Goal: Transaction & Acquisition: Obtain resource

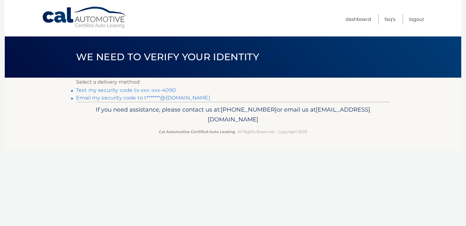
click at [133, 92] on link "Text my security code to xxx-xxx-4090" at bounding box center [126, 90] width 100 height 6
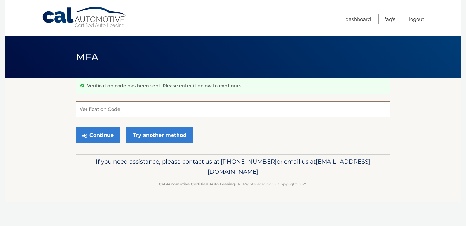
click at [132, 101] on input "Verification Code" at bounding box center [233, 109] width 314 height 16
type input "644532"
click at [76, 127] on button "Continue" at bounding box center [98, 135] width 44 height 16
click at [89, 132] on button "Continue" at bounding box center [98, 135] width 44 height 16
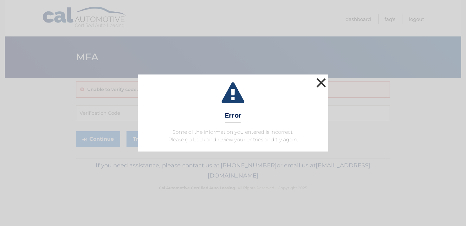
click at [323, 82] on button "×" at bounding box center [321, 82] width 13 height 13
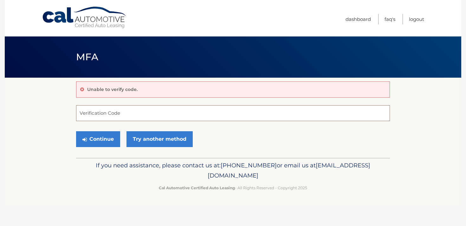
click at [121, 112] on input "Verification Code" at bounding box center [233, 113] width 314 height 16
type input "644532"
click at [76, 131] on button "Continue" at bounding box center [98, 139] width 44 height 16
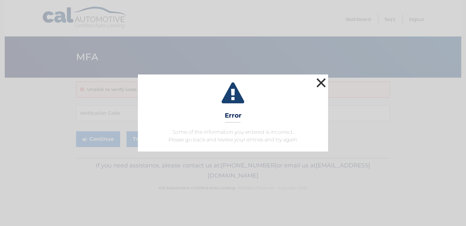
click at [324, 81] on button "×" at bounding box center [321, 82] width 13 height 13
click at [319, 82] on button "×" at bounding box center [321, 82] width 13 height 13
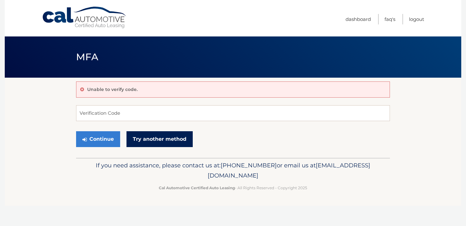
click at [150, 136] on link "Try another method" at bounding box center [159, 139] width 66 height 16
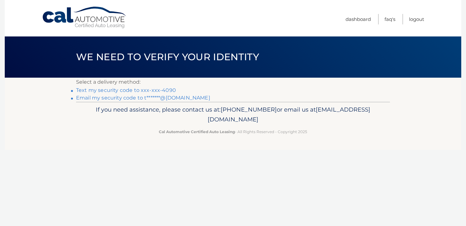
click at [143, 95] on link "Email my security code to t*******@[DOMAIN_NAME]" at bounding box center [143, 98] width 134 height 6
click at [350, 24] on ul "Dashboard FAQ's Logout" at bounding box center [385, 18] width 79 height 36
click at [362, 17] on link "Dashboard" at bounding box center [358, 19] width 25 height 10
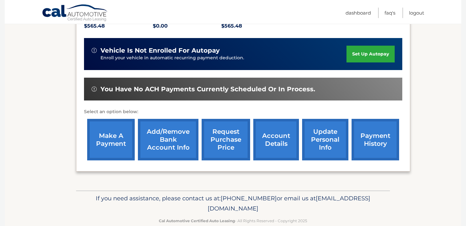
scroll to position [145, 0]
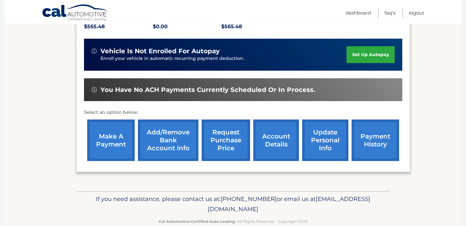
click at [273, 144] on link "account details" at bounding box center [276, 141] width 46 height 42
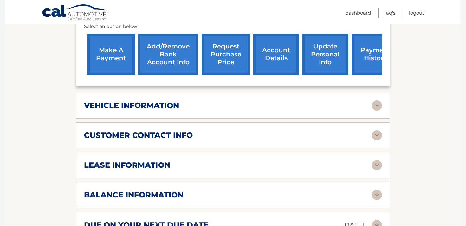
scroll to position [339, 0]
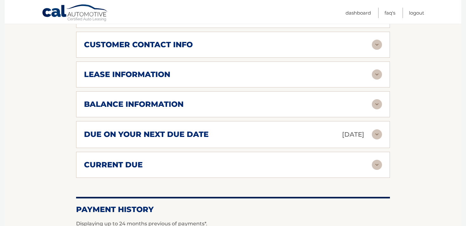
click at [189, 46] on div "customer contact info full name TREVOR KIELTYKA street address 96 WEST HARTSDAL…" at bounding box center [233, 45] width 314 height 26
click at [189, 40] on h2 "customer contact info" at bounding box center [138, 45] width 109 height 10
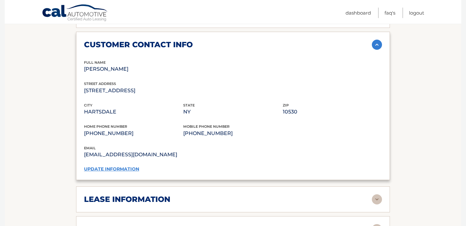
click at [189, 40] on h2 "customer contact info" at bounding box center [138, 45] width 109 height 10
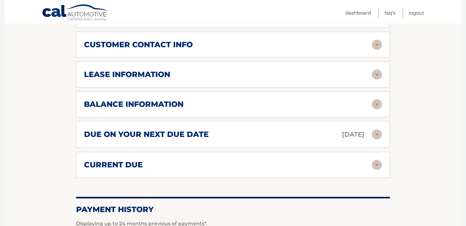
click at [193, 74] on div "lease information Contract Start Date Apr 26, 2023 Term 39 Maturity Date Jul 26…" at bounding box center [233, 74] width 314 height 26
click at [164, 70] on h2 "lease information" at bounding box center [127, 75] width 86 height 10
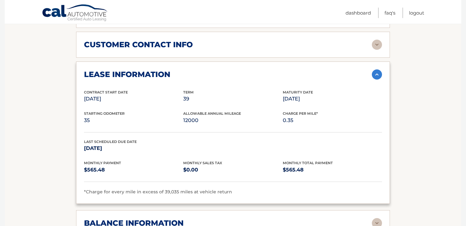
click at [164, 70] on h2 "lease information" at bounding box center [127, 75] width 86 height 10
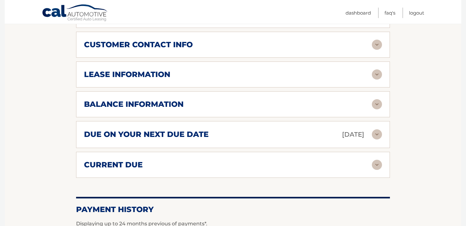
click at [159, 70] on h2 "lease information" at bounding box center [127, 75] width 86 height 10
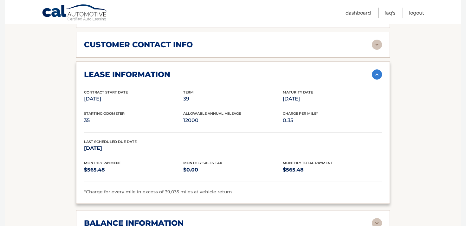
click at [159, 70] on h2 "lease information" at bounding box center [127, 75] width 86 height 10
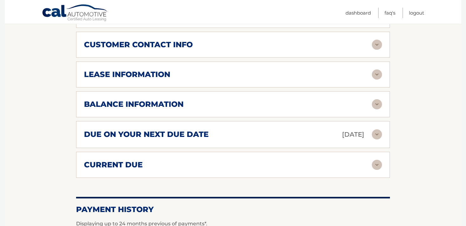
click at [149, 104] on div "balance information Payments Received 30 Payments Remaining 9 Next Payment will…" at bounding box center [233, 104] width 314 height 26
click at [158, 100] on h2 "balance information" at bounding box center [134, 105] width 100 height 10
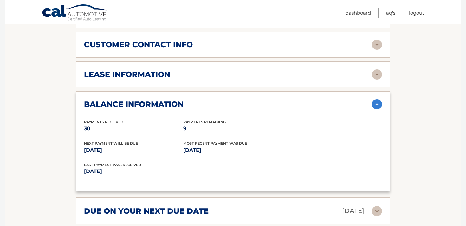
click at [158, 100] on h2 "balance information" at bounding box center [134, 105] width 100 height 10
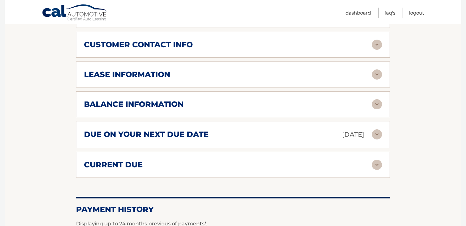
click at [151, 130] on h2 "due on your next due date" at bounding box center [146, 135] width 125 height 10
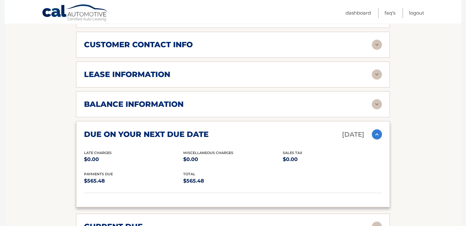
click at [151, 130] on h2 "due on your next due date" at bounding box center [146, 135] width 125 height 10
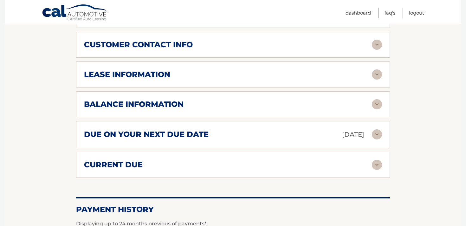
click at [146, 160] on div "current due" at bounding box center [228, 165] width 288 height 10
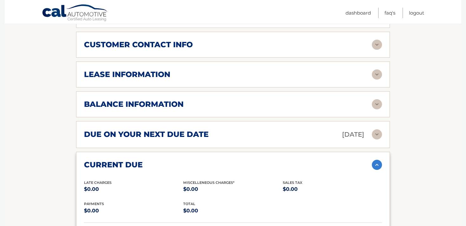
click at [146, 160] on div "current due" at bounding box center [228, 165] width 288 height 10
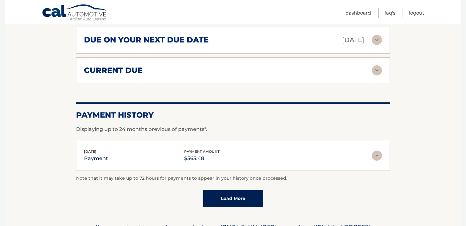
scroll to position [302, 0]
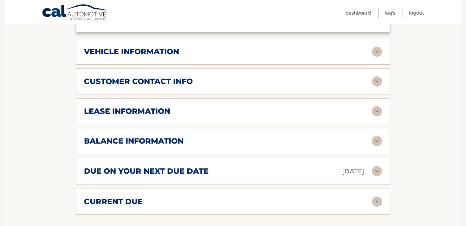
click at [165, 77] on h2 "customer contact info" at bounding box center [138, 82] width 109 height 10
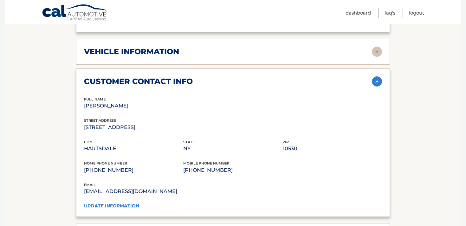
click at [165, 77] on h2 "customer contact info" at bounding box center [138, 82] width 109 height 10
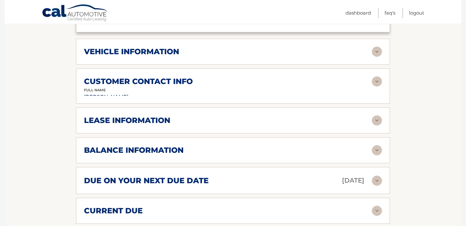
click at [162, 47] on h2 "vehicle information" at bounding box center [131, 52] width 95 height 10
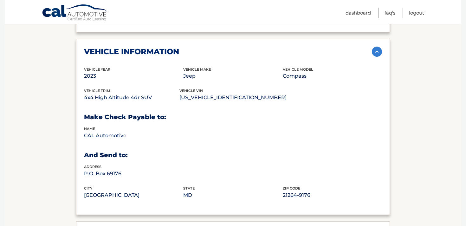
click at [162, 47] on h2 "vehicle information" at bounding box center [131, 52] width 95 height 10
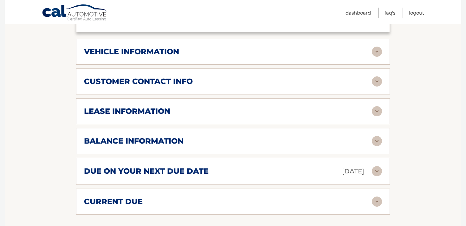
click at [162, 47] on h2 "vehicle information" at bounding box center [131, 52] width 95 height 10
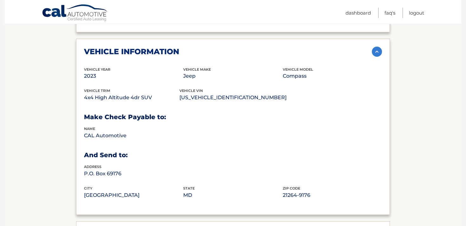
click at [162, 47] on h2 "vehicle information" at bounding box center [131, 52] width 95 height 10
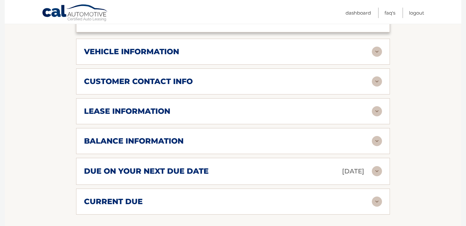
click at [163, 77] on h2 "customer contact info" at bounding box center [138, 82] width 109 height 10
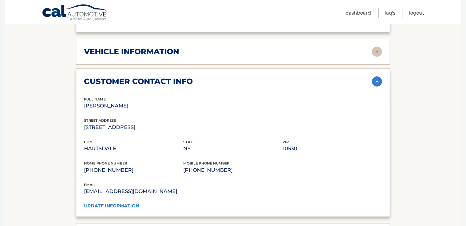
click at [163, 77] on h2 "customer contact info" at bounding box center [138, 82] width 109 height 10
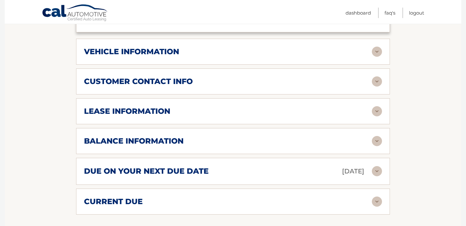
click at [152, 107] on h2 "lease information" at bounding box center [127, 112] width 86 height 10
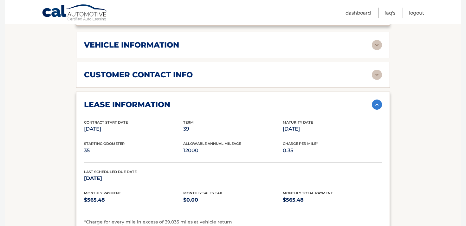
scroll to position [313, 0]
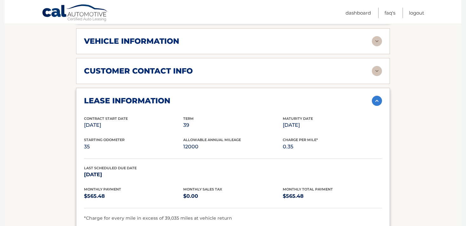
click at [207, 215] on span "*Charge for every mile in excess of 39,035 miles at vehicle return" at bounding box center [158, 218] width 148 height 6
drag, startPoint x: 237, startPoint y: 208, endPoint x: 124, endPoint y: 211, distance: 113.2
click at [124, 215] on div "*Charge for every mile in excess of 39,035 miles at vehicle return" at bounding box center [233, 219] width 298 height 8
click at [254, 176] on div "Last Scheduled Due Date Jun 26, 2026" at bounding box center [233, 176] width 298 height 22
click at [378, 96] on img at bounding box center [377, 101] width 10 height 10
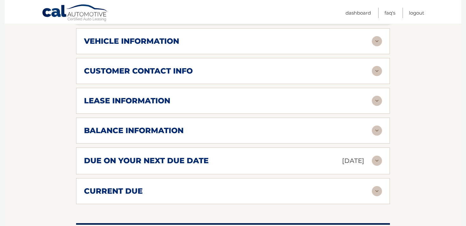
click at [175, 118] on div "balance information Payments Received 30 Payments Remaining 9 Next Payment will…" at bounding box center [233, 131] width 314 height 26
click at [171, 126] on h2 "balance information" at bounding box center [134, 131] width 100 height 10
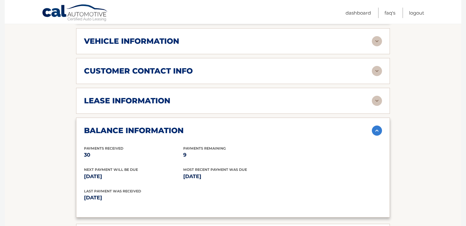
click at [171, 126] on h2 "balance information" at bounding box center [134, 131] width 100 height 10
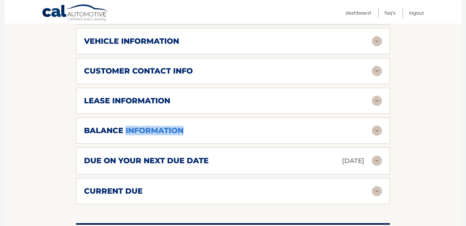
click at [171, 126] on h2 "balance information" at bounding box center [134, 131] width 100 height 10
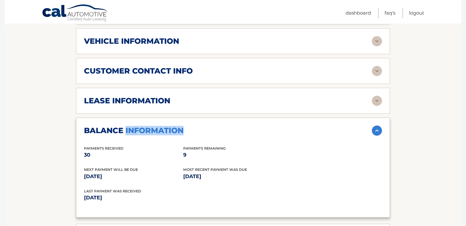
click at [171, 126] on h2 "balance information" at bounding box center [134, 131] width 100 height 10
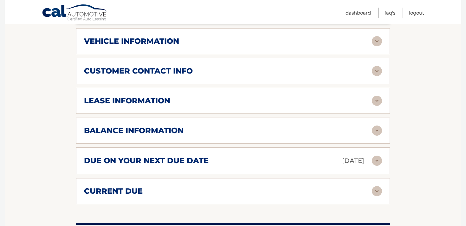
click at [175, 126] on h2 "balance information" at bounding box center [134, 131] width 100 height 10
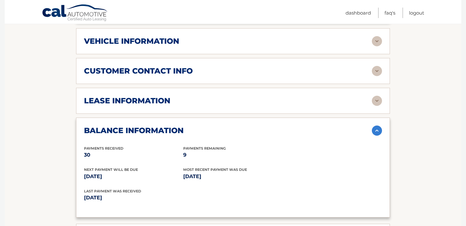
click at [175, 126] on h2 "balance information" at bounding box center [134, 131] width 100 height 10
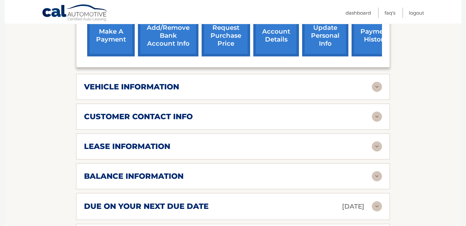
scroll to position [204, 0]
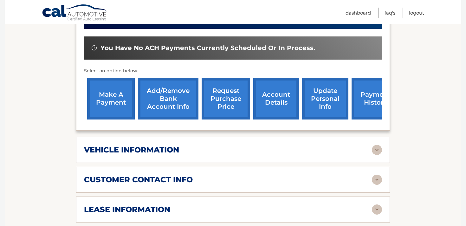
click at [235, 94] on link "request purchase price" at bounding box center [226, 99] width 49 height 42
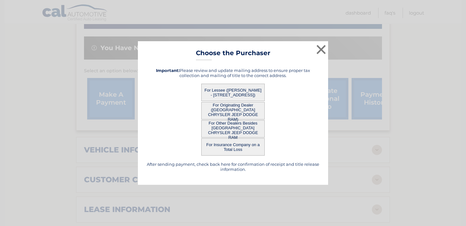
click at [232, 88] on button "For Lessee (TREVOR KIELTYKA - 96 WEST HARTSDALE AVE, , HARTSDALE, NY 10530)" at bounding box center [232, 92] width 63 height 17
click at [235, 92] on button "For Lessee (TREVOR KIELTYKA - 96 WEST HARTSDALE AVE, , HARTSDALE, NY 10530)" at bounding box center [232, 92] width 63 height 17
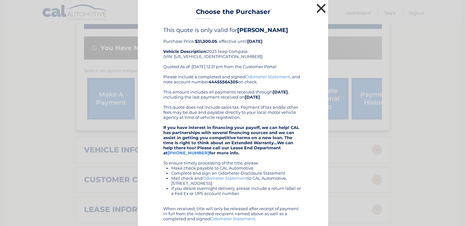
click at [319, 8] on button "×" at bounding box center [321, 8] width 13 height 13
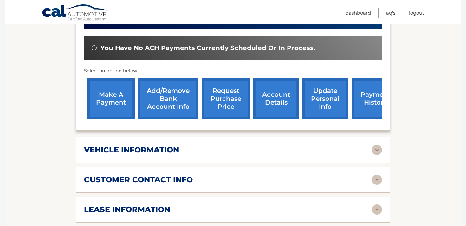
click at [232, 87] on link "request purchase price" at bounding box center [226, 99] width 49 height 42
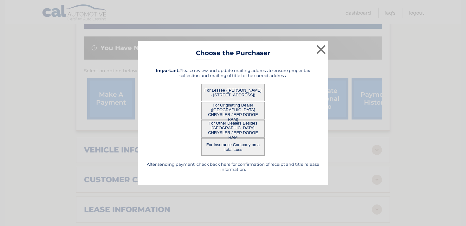
click at [228, 113] on button "For Originating Dealer (EAST HILLS CHRYSLER JEEP DODGE RAM)" at bounding box center [232, 110] width 63 height 17
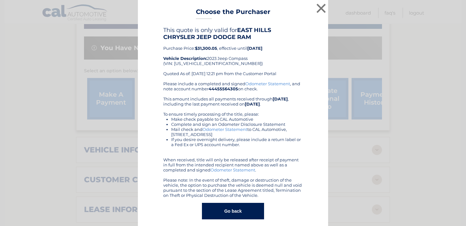
click at [233, 108] on div "Please include a completed and signed Odometer Statement , and note account num…" at bounding box center [232, 139] width 139 height 117
click at [323, 9] on button "×" at bounding box center [321, 8] width 13 height 13
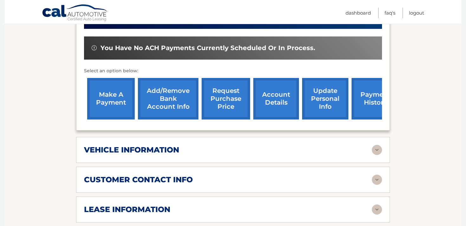
click at [274, 92] on link "account details" at bounding box center [276, 99] width 46 height 42
